Goal: Task Accomplishment & Management: Complete application form

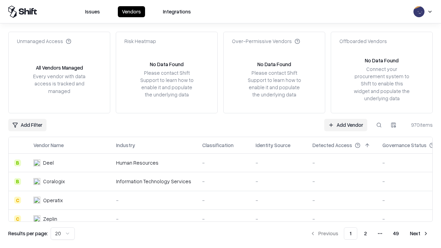
click at [346, 125] on link "Add Vendor" at bounding box center [345, 125] width 43 height 12
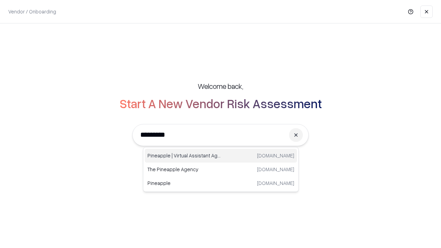
click at [221, 156] on div "Pineapple | Virtual Assistant Agency [DOMAIN_NAME]" at bounding box center [221, 156] width 152 height 14
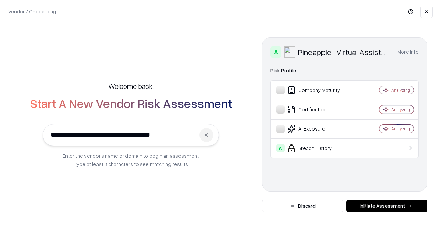
type input "**********"
click at [387, 206] on button "Initiate Assessment" at bounding box center [386, 206] width 81 height 12
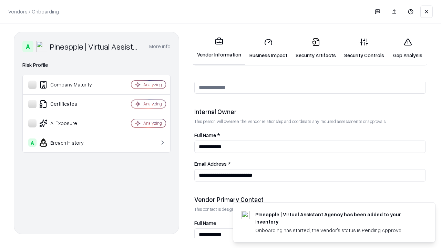
scroll to position [357, 0]
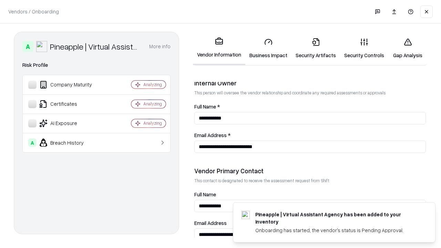
click at [268, 48] on link "Business Impact" at bounding box center [268, 48] width 46 height 32
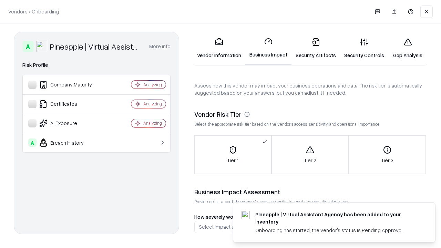
click at [316, 48] on link "Security Artifacts" at bounding box center [315, 48] width 49 height 32
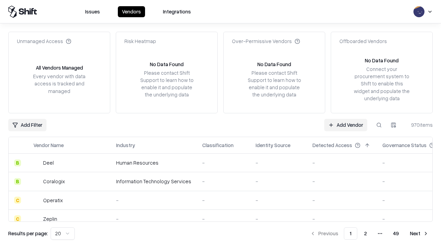
click at [346, 125] on link "Add Vendor" at bounding box center [345, 125] width 43 height 12
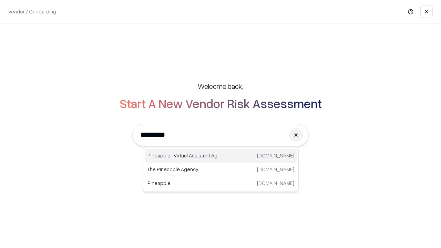
click at [221, 156] on div "Pineapple | Virtual Assistant Agency [DOMAIN_NAME]" at bounding box center [221, 156] width 152 height 14
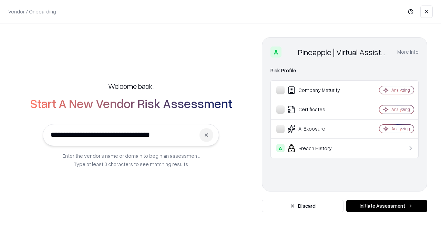
type input "**********"
click at [387, 206] on button "Initiate Assessment" at bounding box center [386, 206] width 81 height 12
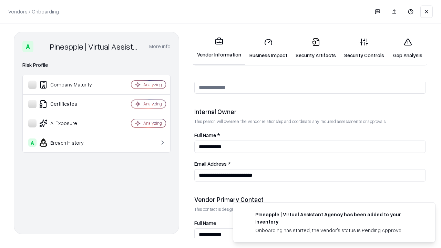
scroll to position [357, 0]
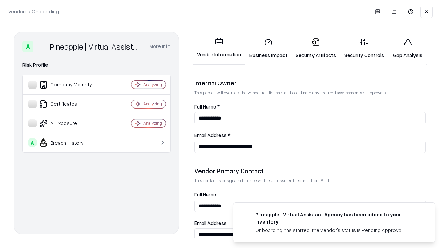
click at [408, 48] on link "Gap Analysis" at bounding box center [407, 48] width 39 height 32
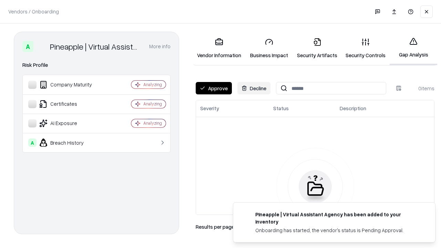
click at [214, 88] on button "Approve" at bounding box center [214, 88] width 36 height 12
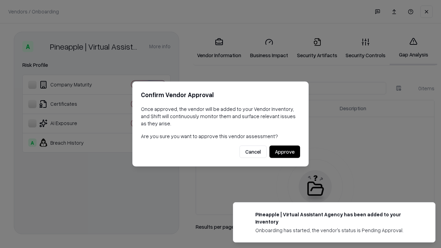
click at [285, 152] on button "Approve" at bounding box center [284, 152] width 31 height 12
